Goal: Information Seeking & Learning: Learn about a topic

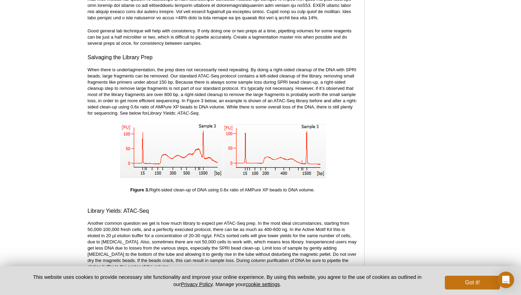
scroll to position [1428, 0]
drag, startPoint x: 288, startPoint y: 64, endPoint x: 333, endPoint y: 63, distance: 45.1
click at [333, 66] on p "When there is undertagmentation, the prep does not necessarily need repeating. …" at bounding box center [222, 91] width 270 height 50
click at [133, 67] on p "When there is undertagmentation, the prep does not necessarily need repeating. …" at bounding box center [222, 91] width 270 height 50
drag, startPoint x: 94, startPoint y: 88, endPoint x: 155, endPoint y: 88, distance: 61.3
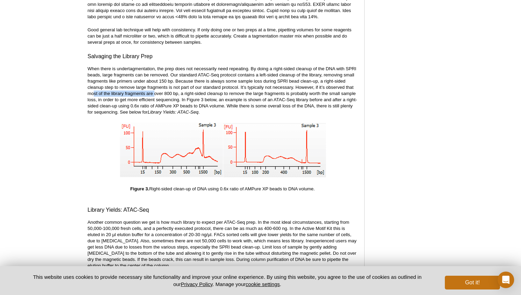
click at [155, 88] on p "When there is undertagmentation, the prep does not necessarily need repeating. …" at bounding box center [222, 91] width 270 height 50
drag, startPoint x: 291, startPoint y: 81, endPoint x: 183, endPoint y: 87, distance: 108.3
click at [184, 87] on p "When there is undertagmentation, the prep does not necessarily need repeating. …" at bounding box center [222, 91] width 270 height 50
click at [189, 87] on p "When there is undertagmentation, the prep does not necessarily need repeating. …" at bounding box center [222, 91] width 270 height 50
drag, startPoint x: 221, startPoint y: 87, endPoint x: 325, endPoint y: 89, distance: 104.0
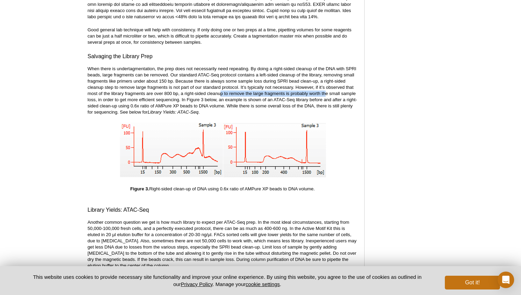
click at [325, 89] on p "When there is undertagmentation, the prep does not necessarily need repeating. …" at bounding box center [222, 91] width 270 height 50
click at [119, 97] on p "When there is undertagmentation, the prep does not necessarily need repeating. …" at bounding box center [222, 91] width 270 height 50
drag, startPoint x: 117, startPoint y: 94, endPoint x: 168, endPoint y: 93, distance: 50.6
click at [168, 93] on p "When there is undertagmentation, the prep does not necessarily need repeating. …" at bounding box center [222, 91] width 270 height 50
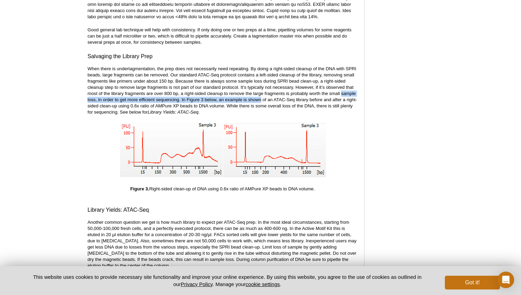
drag, startPoint x: 261, startPoint y: 93, endPoint x: 341, endPoint y: 91, distance: 79.6
click at [341, 91] on p "When there is undertagmentation, the prep does not necessarily need repeating. …" at bounding box center [222, 91] width 270 height 50
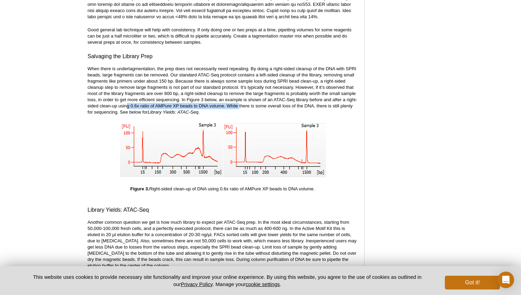
drag, startPoint x: 126, startPoint y: 99, endPoint x: 239, endPoint y: 103, distance: 112.7
click at [239, 103] on p "When there is undertagmentation, the prep does not necessarily need repeating. …" at bounding box center [222, 91] width 270 height 50
click at [260, 99] on p "When there is undertagmentation, the prep does not necessarily need repeating. …" at bounding box center [222, 91] width 270 height 50
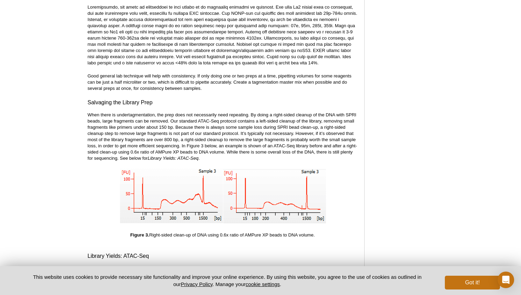
scroll to position [1380, 0]
